Goal: Navigation & Orientation: Find specific page/section

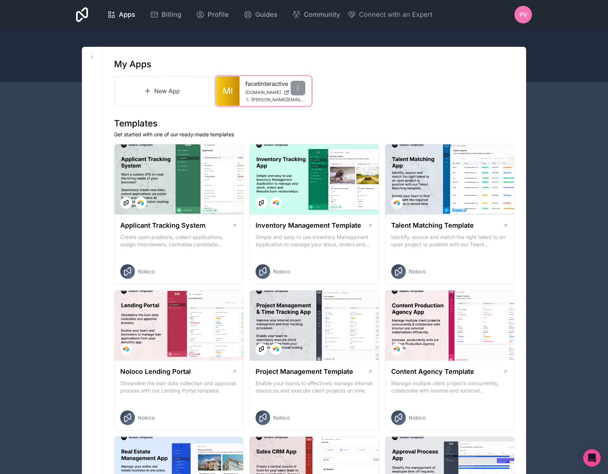
click at [277, 92] on span "[DOMAIN_NAME]" at bounding box center [262, 93] width 35 height 6
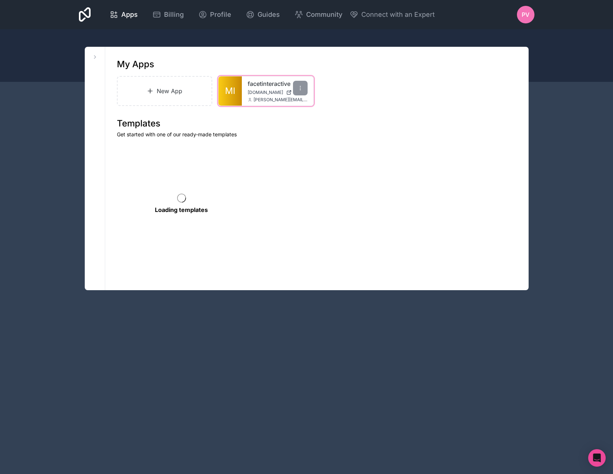
click at [257, 94] on span "[DOMAIN_NAME]" at bounding box center [265, 93] width 35 height 6
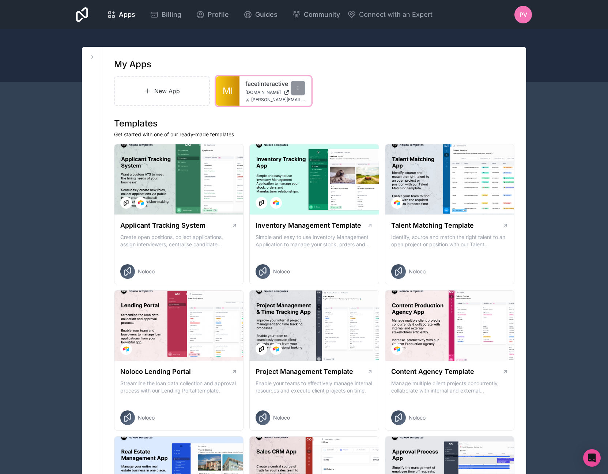
click at [247, 89] on div "facetinteractive catalog.mjluxe-enterprises.com peter@facetinteractive.com" at bounding box center [275, 90] width 72 height 29
click at [258, 84] on link "facetinteractive" at bounding box center [275, 83] width 60 height 9
click at [473, 24] on div "Apps Billing Profile Guides Community Connect with an Expert PV Billing Profile…" at bounding box center [303, 14] width 467 height 29
